Goal: Check status

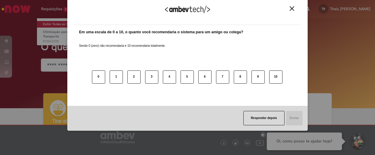
click at [55, 26] on div "Agradecemos seu feedback! Em uma escala de 0 a 10, o quanto você recomendaria o…" at bounding box center [187, 77] width 375 height 155
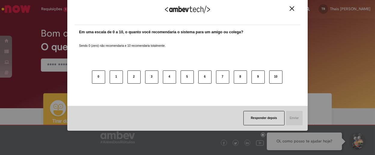
click at [293, 9] on img "Close" at bounding box center [291, 8] width 5 height 5
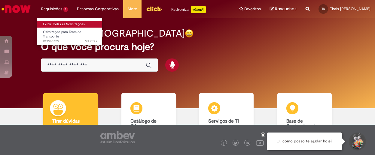
click at [65, 26] on link "Exibir Todas as Solicitações" at bounding box center [70, 24] width 66 height 7
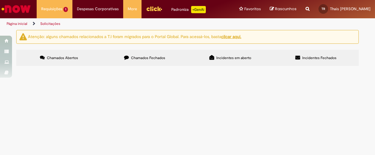
scroll to position [3, 0]
click at [0, 0] on span "TESTE DE TRANSPORTE: Atenção pois o teste precisa percorrer >1000km de distânci…" at bounding box center [0, 0] width 0 height 0
click at [0, 0] on img "recolher o estado da solicitação" at bounding box center [0, 0] width 0 height 0
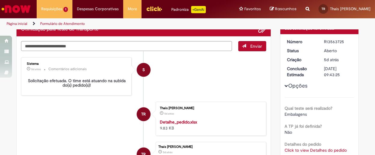
scroll to position [34, 0]
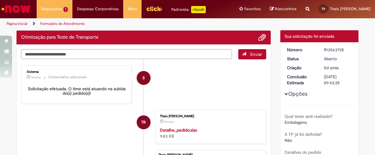
click at [0, 0] on button "Opções" at bounding box center [0, 0] width 0 height 0
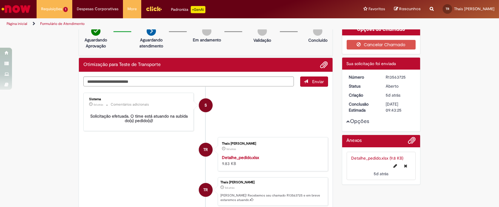
scroll to position [0, 0]
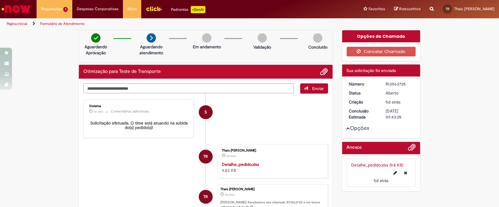
click at [25, 42] on div "Verificar Código de Barras Aguardando Aprovação Aguardando atendimento Em andam…" at bounding box center [249, 140] width 499 height 221
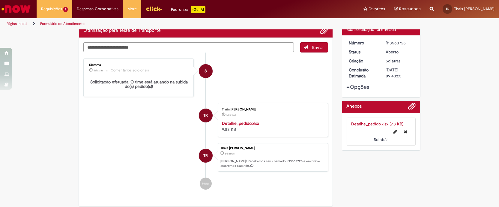
scroll to position [104, 0]
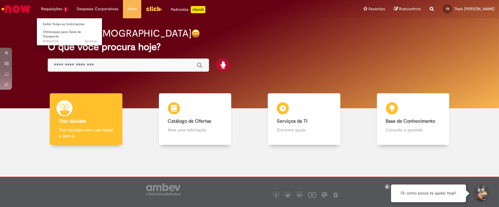
click at [62, 13] on li "Requisições 1 Exibir Todas as Solicitações Otimização para Teste de Transporte …" at bounding box center [55, 9] width 36 height 18
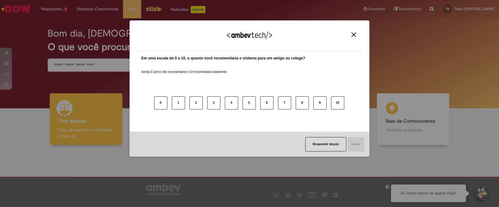
click at [357, 35] on button "Close" at bounding box center [354, 34] width 8 height 5
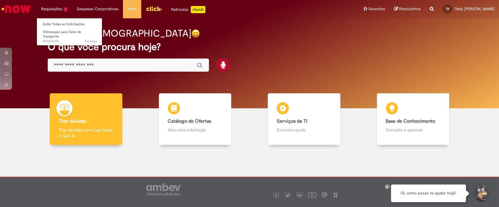
click at [60, 12] on li "Requisições 1 Exibir Todas as Solicitações Otimização para Teste de Transporte …" at bounding box center [55, 9] width 36 height 18
click at [64, 26] on link "Exibir Todas as Solicitações" at bounding box center [70, 24] width 66 height 7
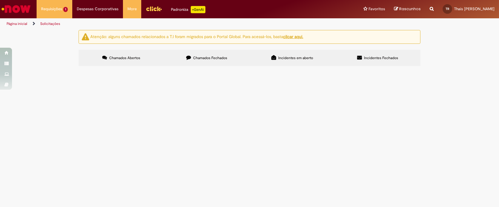
click at [0, 0] on span "TESTE DE TRANSPORTE: Atenção pois o teste precisa percorrer >1000km de distânci…" at bounding box center [0, 0] width 0 height 0
click at [0, 0] on span "Otimização para Teste de Transporte" at bounding box center [0, 0] width 0 height 0
click at [0, 0] on span "TESTE DE TRANSPORTE: Atenção pois o teste precisa percorrer >1000km de distânci…" at bounding box center [0, 0] width 0 height 0
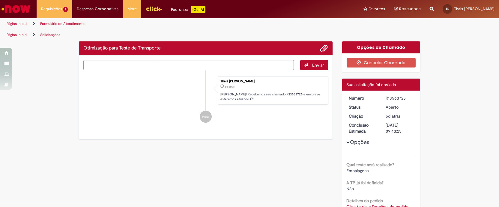
click at [99, 104] on ul "Thais De Lima Rocha 5d atrás 5 dias atrás Ola! Recebemos seu chamado R13563725 …" at bounding box center [205, 99] width 245 height 59
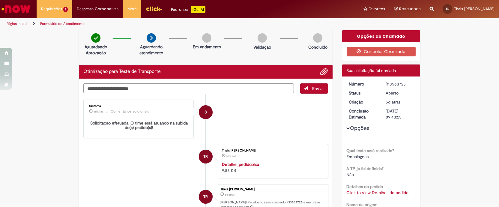
drag, startPoint x: 402, startPoint y: 83, endPoint x: 379, endPoint y: 85, distance: 22.2
click at [382, 85] on dd "R13563725" at bounding box center [400, 84] width 37 height 6
copy div "R13563725"
